Goal: Task Accomplishment & Management: Manage account settings

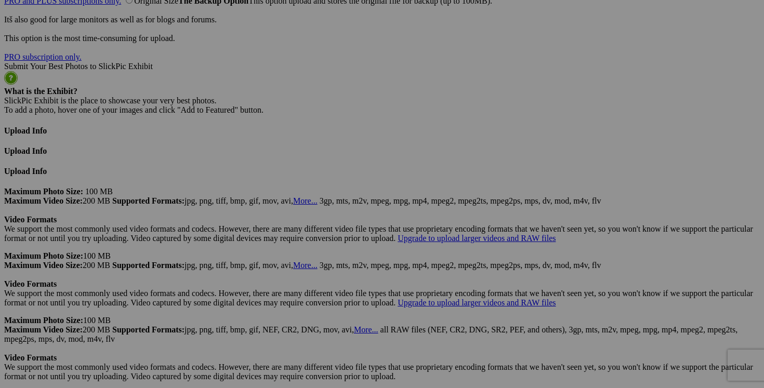
scroll to position [2804, 0]
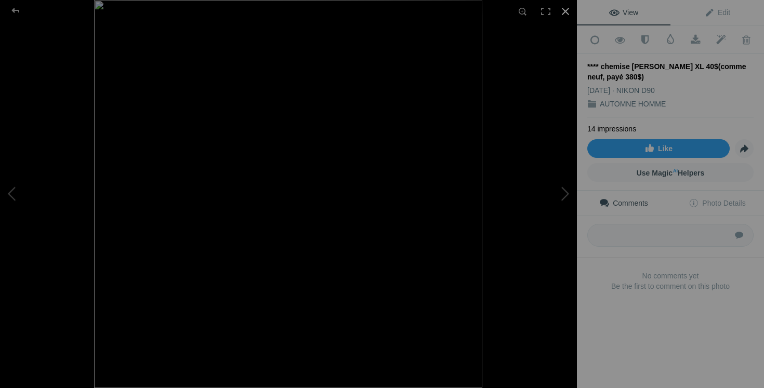
click at [565, 11] on div at bounding box center [565, 11] width 23 height 23
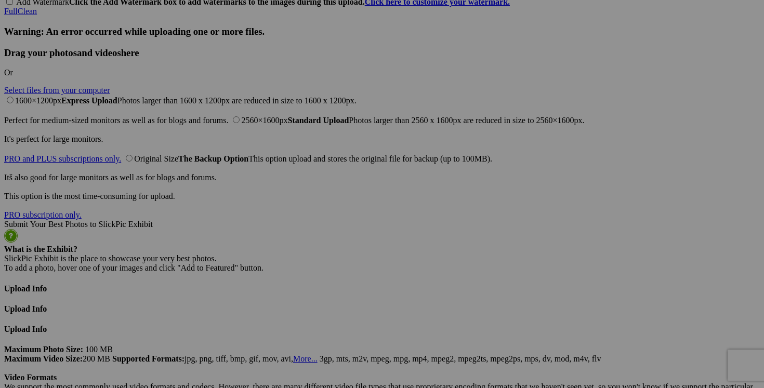
scroll to position [2554, 0]
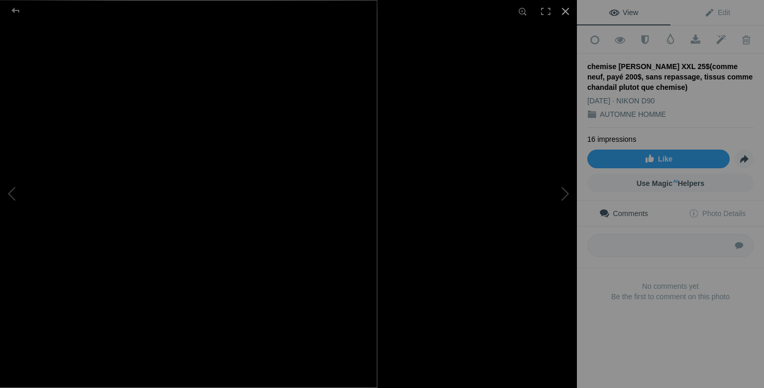
click at [565, 9] on div at bounding box center [565, 11] width 23 height 23
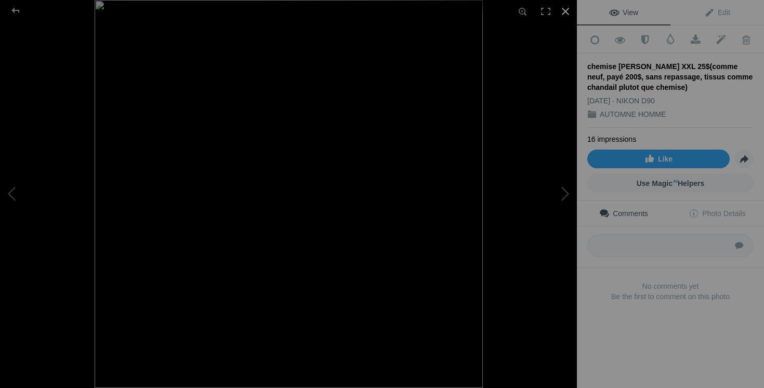
click at [566, 10] on div at bounding box center [565, 11] width 23 height 23
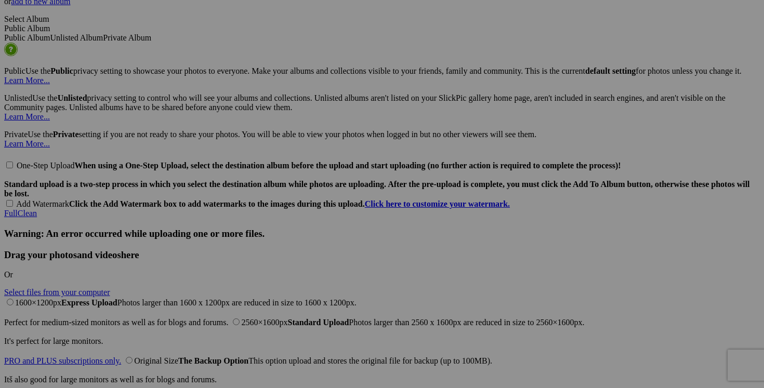
scroll to position [2379, 0]
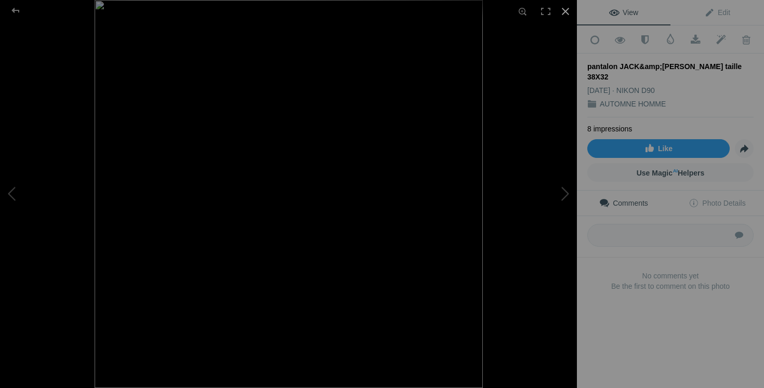
click at [563, 8] on div at bounding box center [565, 11] width 23 height 23
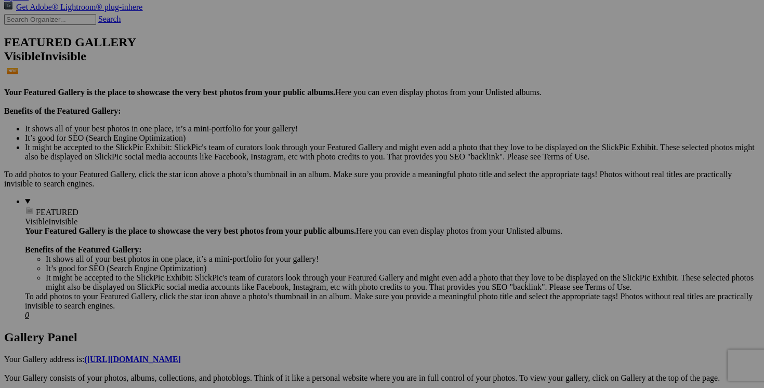
scroll to position [179, 0]
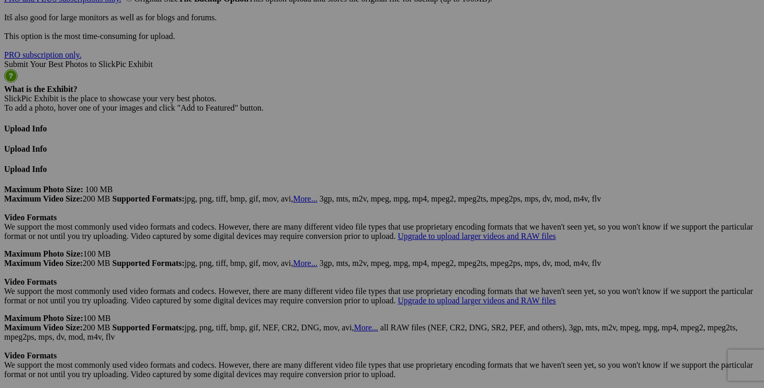
scroll to position [2807, 0]
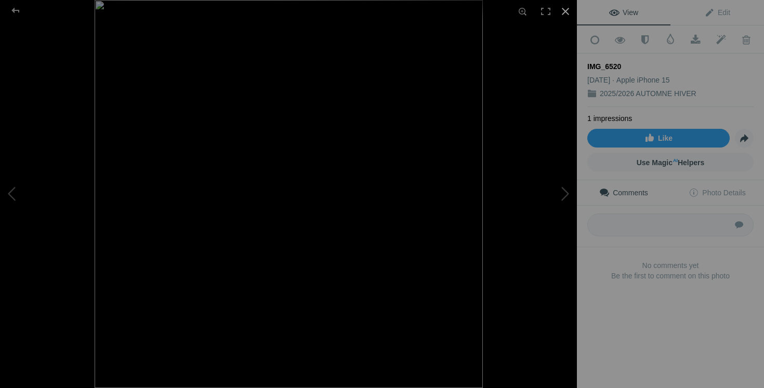
click at [566, 8] on div at bounding box center [565, 11] width 23 height 23
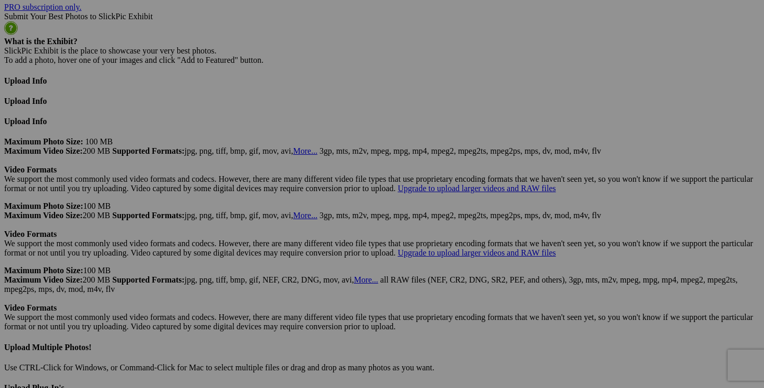
drag, startPoint x: 309, startPoint y: 182, endPoint x: 239, endPoint y: 182, distance: 69.6
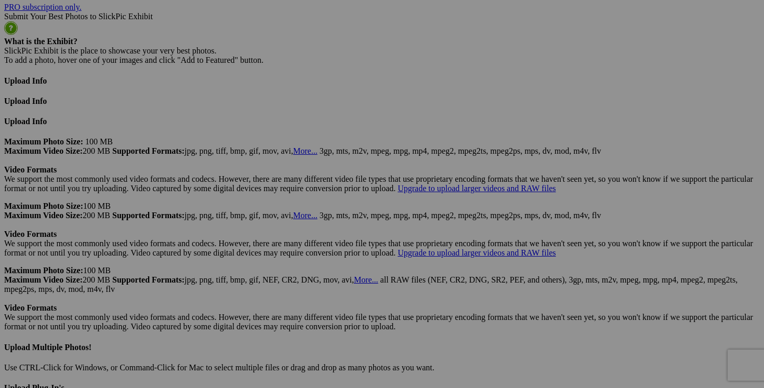
drag, startPoint x: 287, startPoint y: 181, endPoint x: 226, endPoint y: 181, distance: 60.3
type input "manteau hiver MCKINLEY small 100$(comme neuf, porté 1 fois)"
drag, startPoint x: 226, startPoint y: 181, endPoint x: 142, endPoint y: 176, distance: 84.9
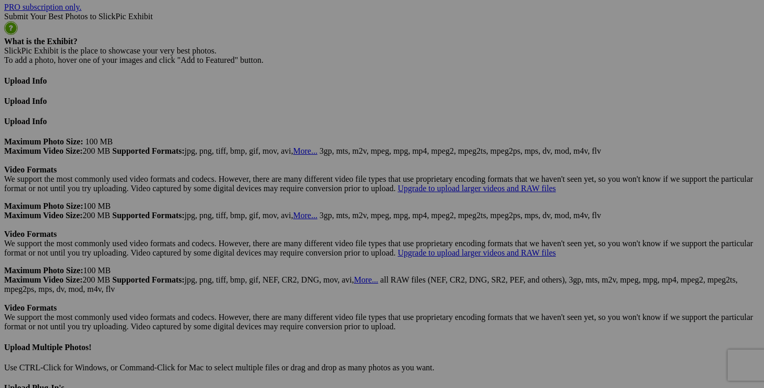
paste input "manteau hiver MCKINLEY small"
type input "manteau hiver MCKINLEY small"
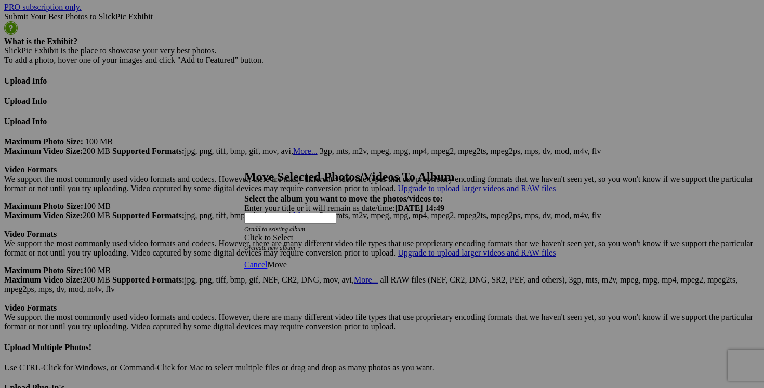
click at [443, 194] on strong "Select the album you want to move the photos/videos to:" at bounding box center [343, 198] width 198 height 9
click at [244, 233] on span at bounding box center [244, 237] width 0 height 9
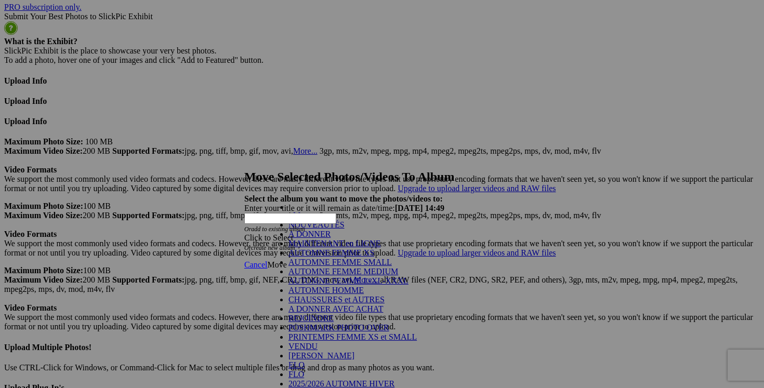
click at [324, 229] on link "NOUVEAUTÉS" at bounding box center [316, 224] width 56 height 9
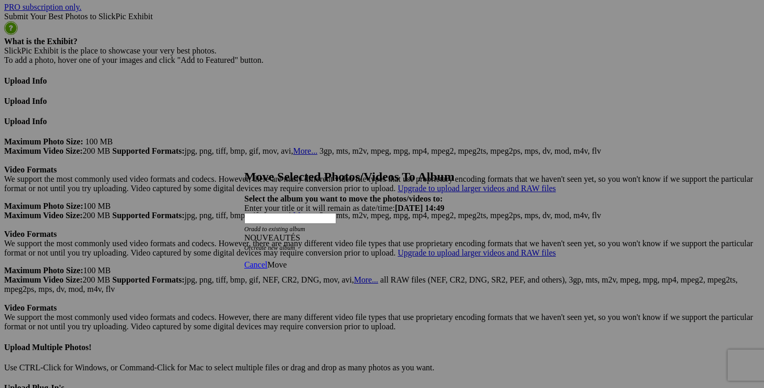
click at [286, 260] on span "Move" at bounding box center [276, 264] width 19 height 9
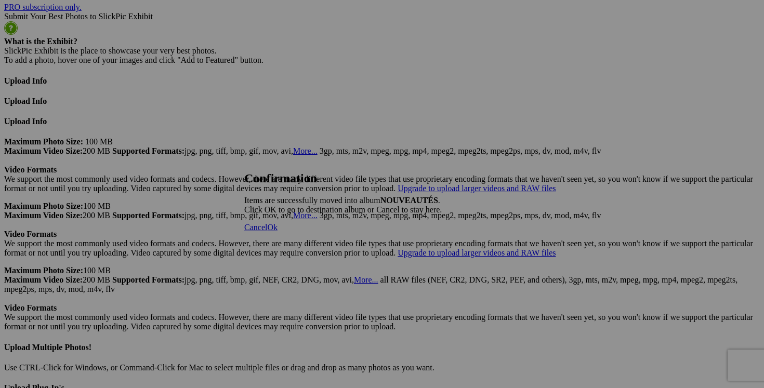
click at [267, 232] on span "Cancel" at bounding box center [255, 227] width 23 height 9
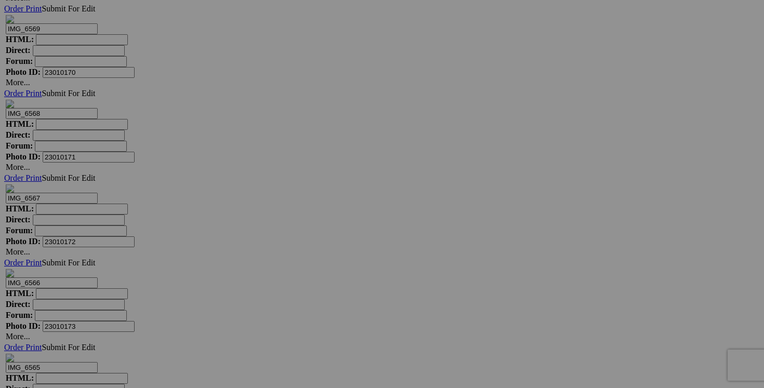
scroll to position [5972, 0]
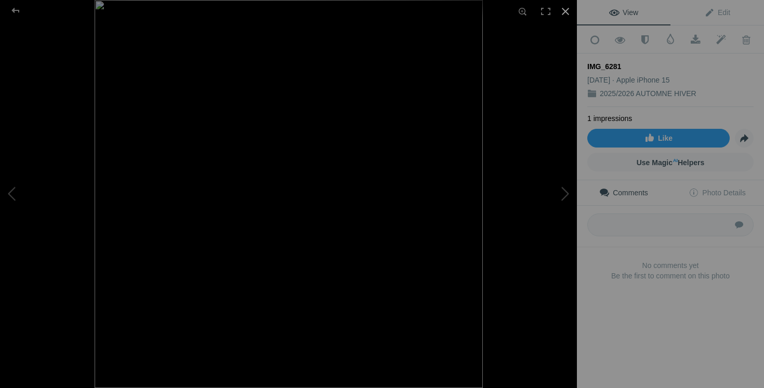
click at [565, 14] on div at bounding box center [565, 11] width 23 height 23
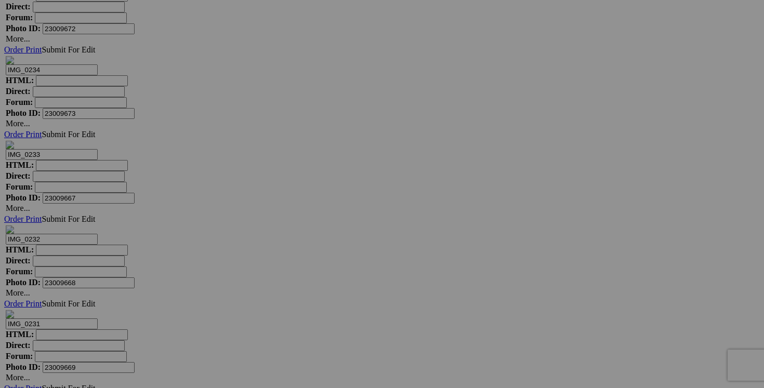
scroll to position [8469, 0]
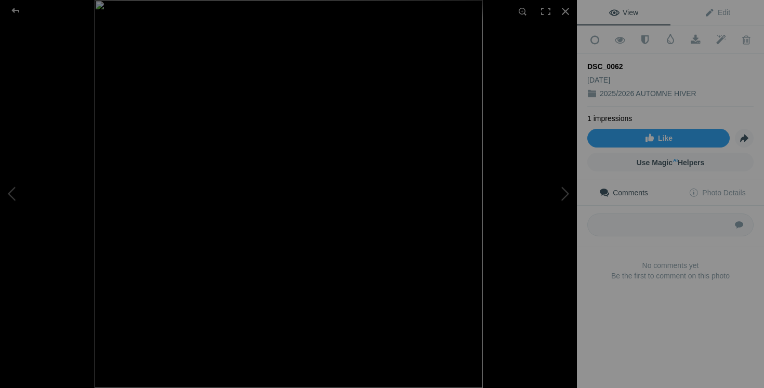
click at [391, 269] on img at bounding box center [289, 194] width 388 height 388
click at [390, 270] on img at bounding box center [288, 172] width 502 height 502
